Goal: Information Seeking & Learning: Learn about a topic

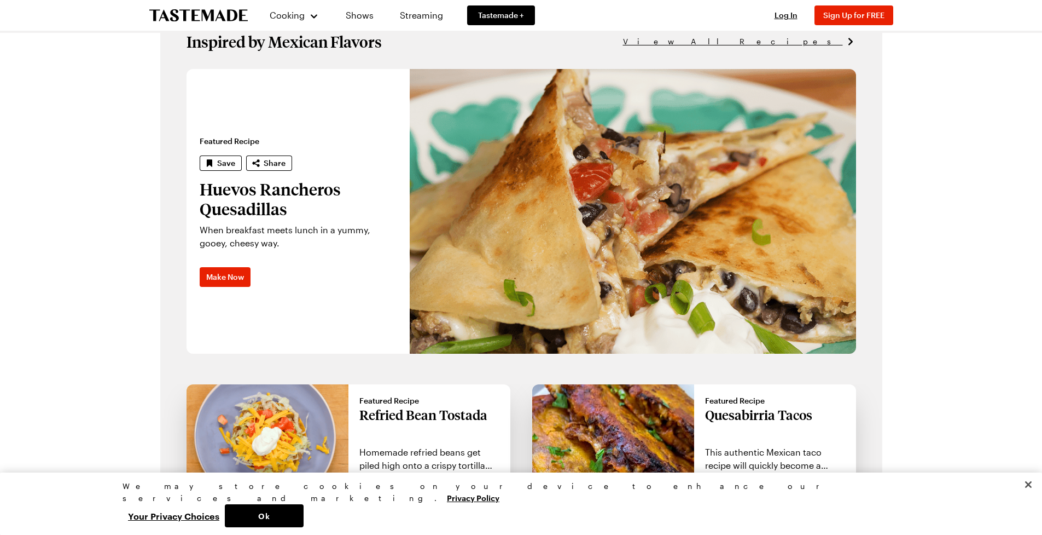
scroll to position [699, 0]
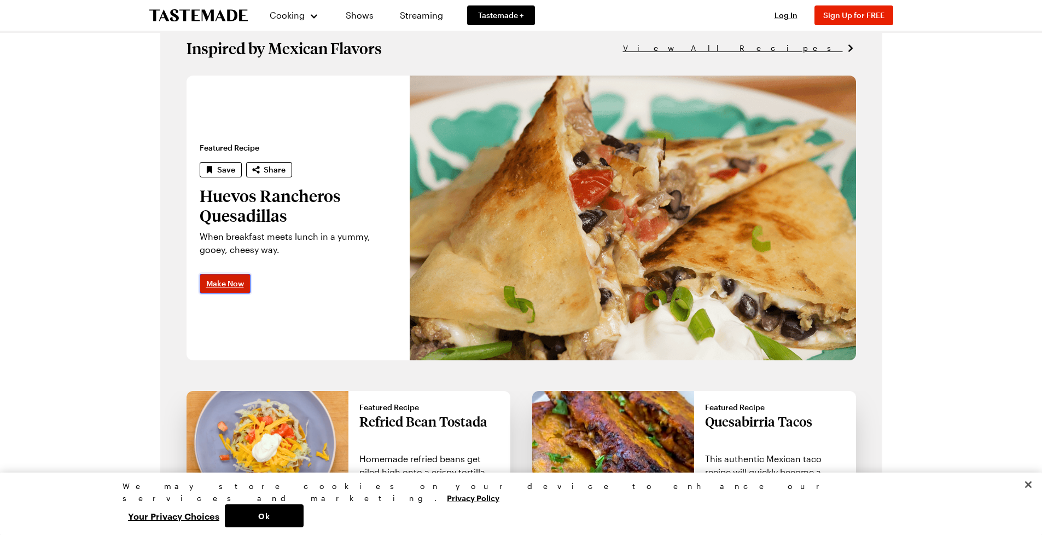
click at [233, 284] on span "Make Now" at bounding box center [225, 283] width 38 height 11
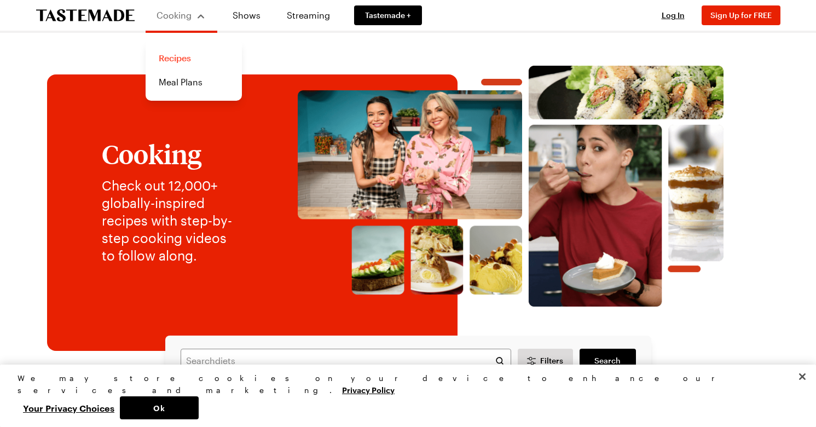
click at [172, 60] on link "Recipes" at bounding box center [193, 58] width 83 height 24
click at [172, 58] on link "Recipes" at bounding box center [193, 58] width 83 height 24
click at [168, 59] on link "Recipes" at bounding box center [193, 58] width 83 height 24
click at [189, 57] on link "Recipes" at bounding box center [193, 58] width 83 height 24
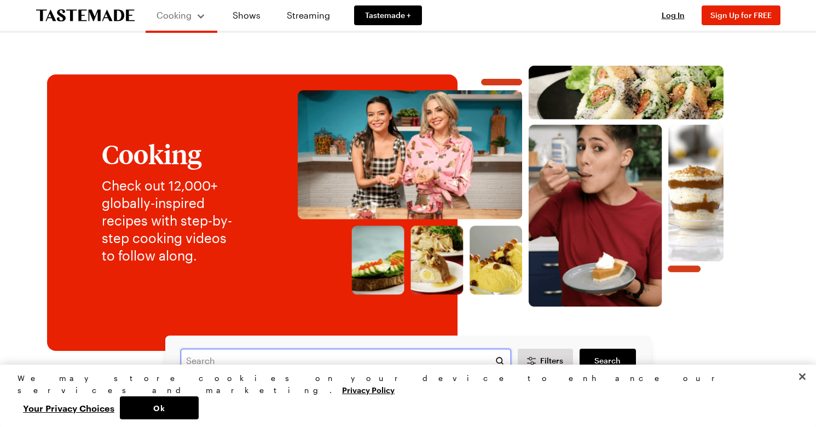
click at [225, 359] on input "text" at bounding box center [346, 361] width 330 height 24
type input "chocolate chip banana zucchini bread"
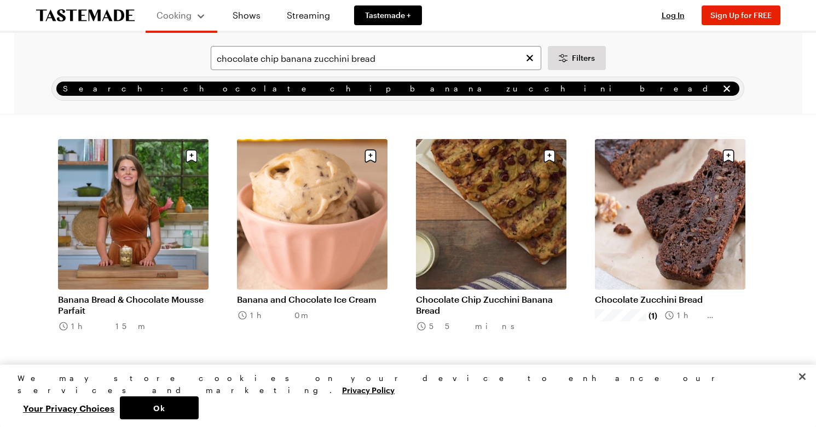
scroll to position [36, 0]
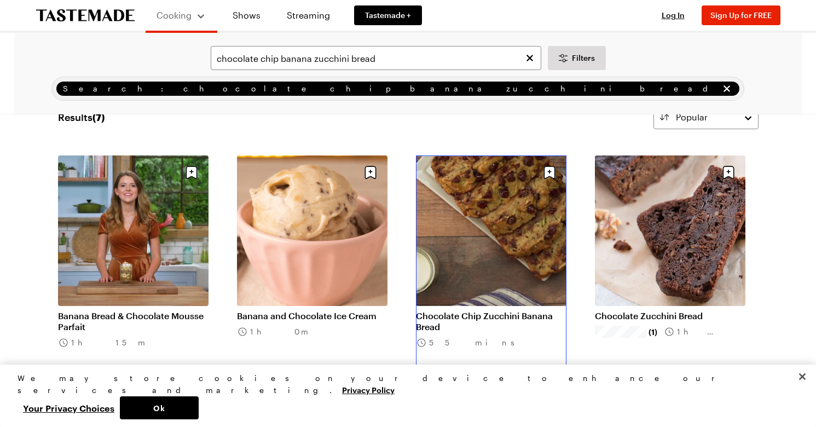
click at [482, 310] on link "Chocolate Chip Zucchini Banana Bread" at bounding box center [491, 321] width 150 height 22
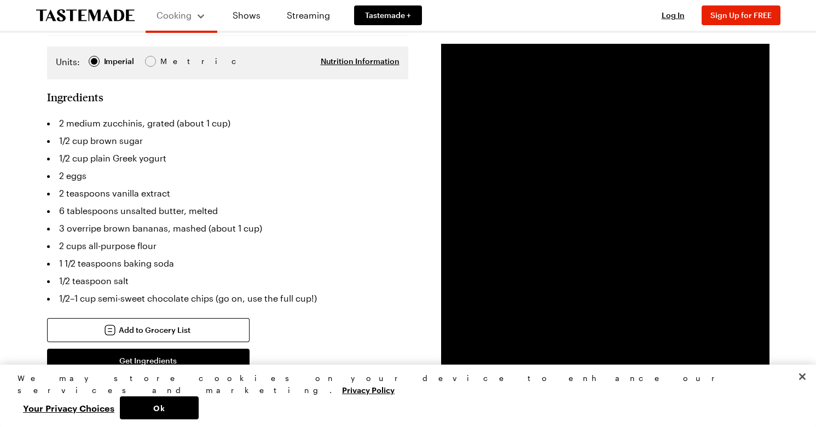
scroll to position [258, 0]
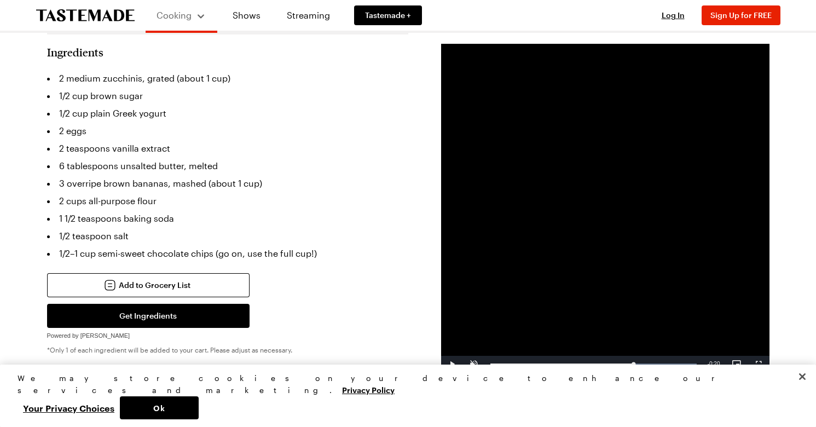
drag, startPoint x: 693, startPoint y: 365, endPoint x: 633, endPoint y: 323, distance: 73.3
click at [633, 323] on video-js "Video Player is loading. Play Video Play Unmute Current Time 0:45 / Duration 1:…" at bounding box center [605, 208] width 328 height 328
click at [652, 364] on div "0:51" at bounding box center [571, 364] width 162 height 3
drag, startPoint x: 652, startPoint y: 364, endPoint x: 643, endPoint y: 365, distance: 8.8
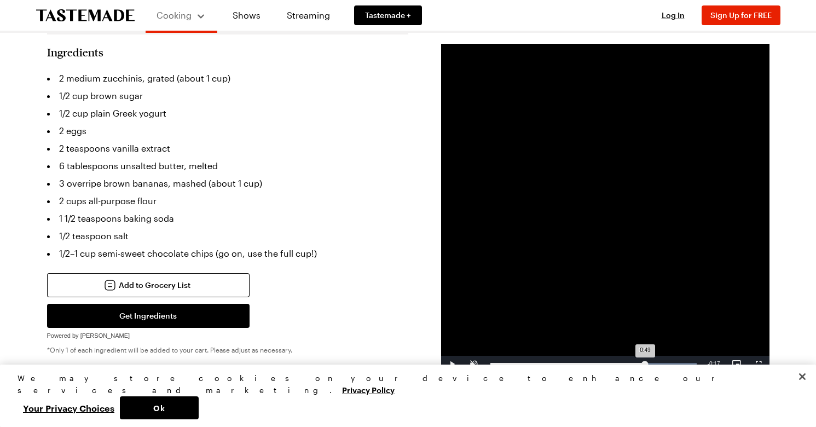
click at [643, 365] on div "0:49" at bounding box center [567, 364] width 155 height 3
drag, startPoint x: 646, startPoint y: 363, endPoint x: 633, endPoint y: 363, distance: 13.1
click at [633, 363] on div "0:45" at bounding box center [561, 364] width 143 height 3
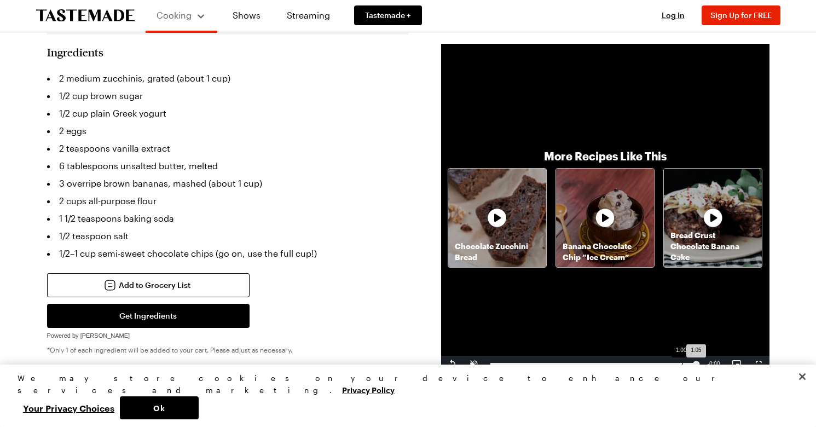
drag, startPoint x: 286, startPoint y: 139, endPoint x: 681, endPoint y: 365, distance: 455.8
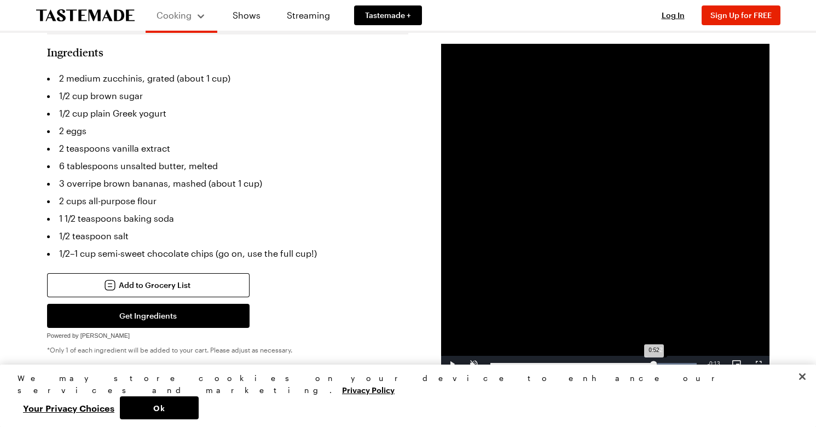
drag, startPoint x: 696, startPoint y: 364, endPoint x: 656, endPoint y: 365, distance: 40.5
click at [654, 365] on div "0:52" at bounding box center [572, 364] width 164 height 3
click at [450, 364] on span "Video Player" at bounding box center [452, 364] width 22 height 0
